Goal: Check status: Check status

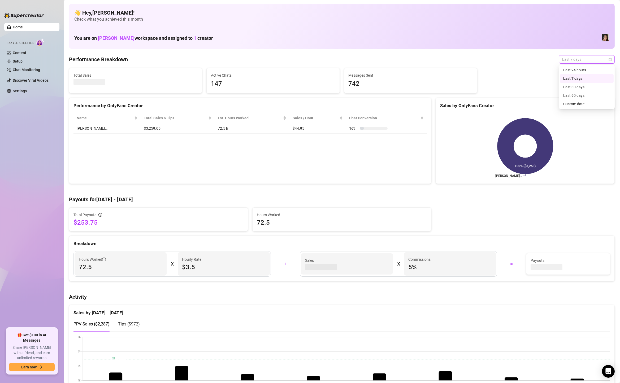
click at [586, 56] on span "Last 7 days" at bounding box center [586, 59] width 49 height 8
click at [580, 102] on div "Custom date" at bounding box center [586, 104] width 47 height 6
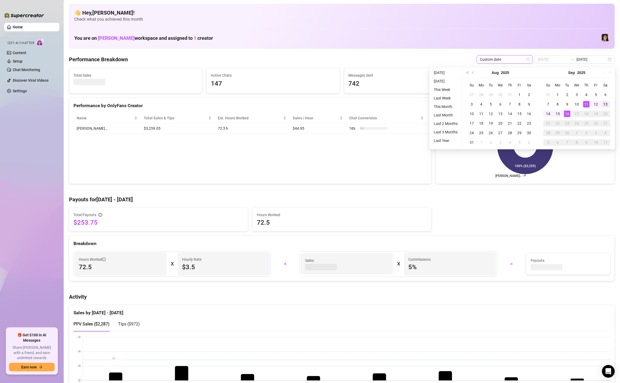
type input "[DATE]"
click at [606, 105] on div "13" at bounding box center [605, 104] width 6 height 6
type input "[DATE]"
click at [568, 113] on div "16" at bounding box center [567, 114] width 6 height 6
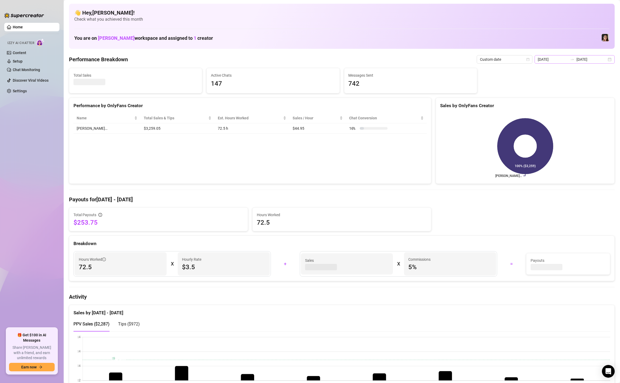
click at [612, 59] on div "[DATE] [DATE]" at bounding box center [574, 59] width 80 height 8
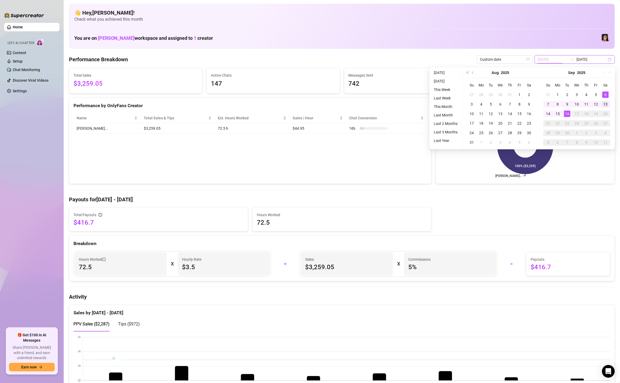
type input "[DATE]"
click at [604, 103] on div "13" at bounding box center [605, 104] width 6 height 6
type input "[DATE]"
click at [568, 113] on div "16" at bounding box center [567, 114] width 6 height 6
type input "[DATE]"
